Goal: Navigation & Orientation: Find specific page/section

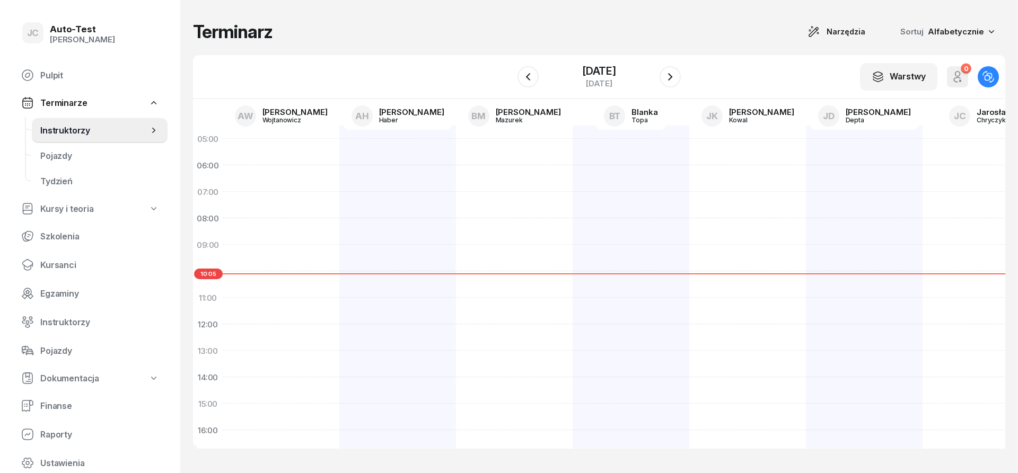
click at [257, 41] on h1 "Terminarz" at bounding box center [233, 31] width 80 height 19
click at [285, 39] on div "Terminarz Narzędzia Sortuj Alfabetycznie" at bounding box center [599, 31] width 812 height 21
click at [275, 32] on div "Terminarz Narzędzia Sortuj Alfabetycznie" at bounding box center [599, 31] width 812 height 21
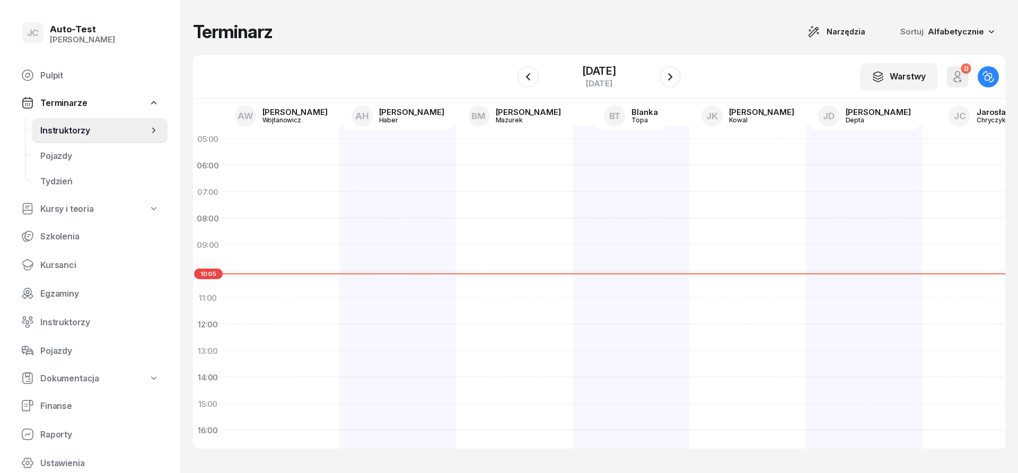
click at [277, 32] on div "Terminarz Narzędzia Sortuj Alfabetycznie" at bounding box center [599, 31] width 812 height 21
click at [233, 33] on h1 "Terminarz" at bounding box center [233, 31] width 80 height 19
click at [240, 33] on h1 "Terminarz" at bounding box center [233, 31] width 80 height 19
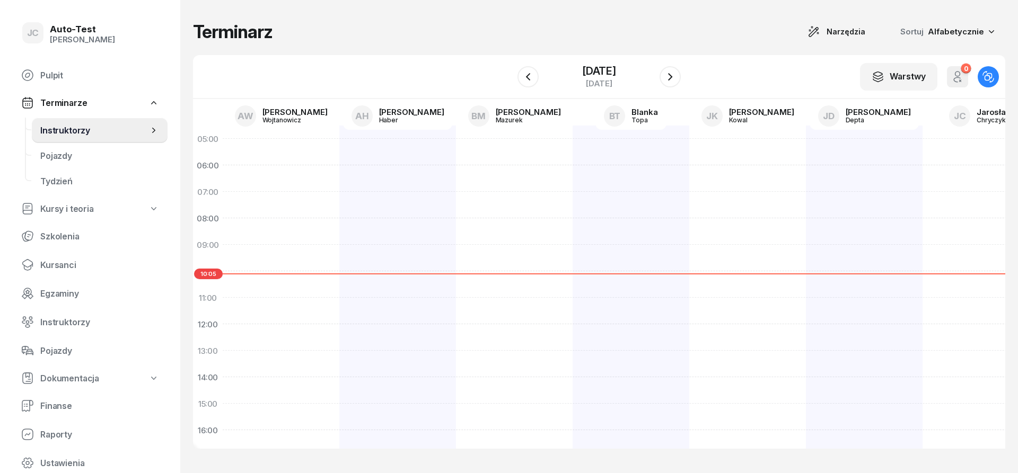
click at [244, 34] on h1 "Terminarz" at bounding box center [233, 31] width 80 height 19
click at [240, 33] on h1 "Terminarz" at bounding box center [233, 31] width 80 height 19
drag, startPoint x: 237, startPoint y: 33, endPoint x: 218, endPoint y: 31, distance: 19.3
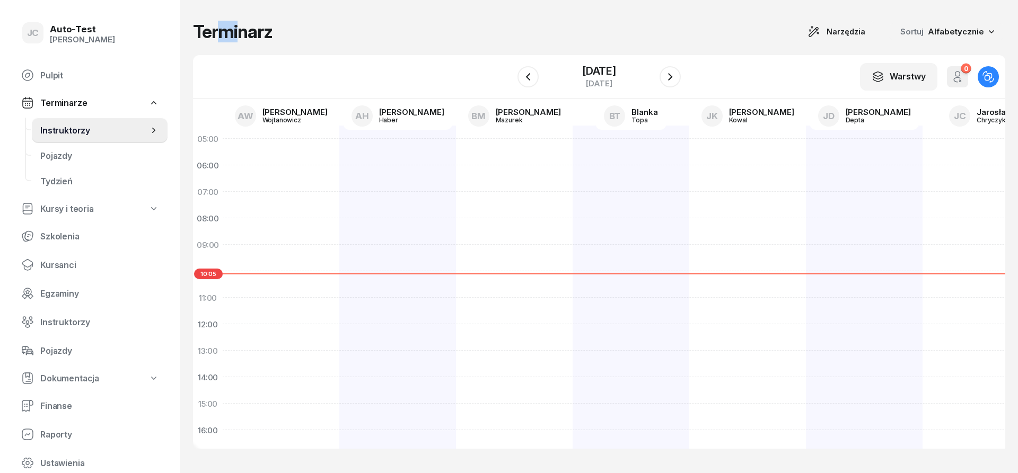
click at [218, 31] on h1 "Terminarz" at bounding box center [233, 31] width 80 height 19
drag, startPoint x: 246, startPoint y: 34, endPoint x: 218, endPoint y: 32, distance: 28.2
click at [218, 32] on h1 "Terminarz" at bounding box center [233, 31] width 80 height 19
click at [279, 34] on div "Terminarz Narzędzia Sortuj Alfabetycznie" at bounding box center [599, 31] width 812 height 21
